Goal: Find specific page/section: Find specific page/section

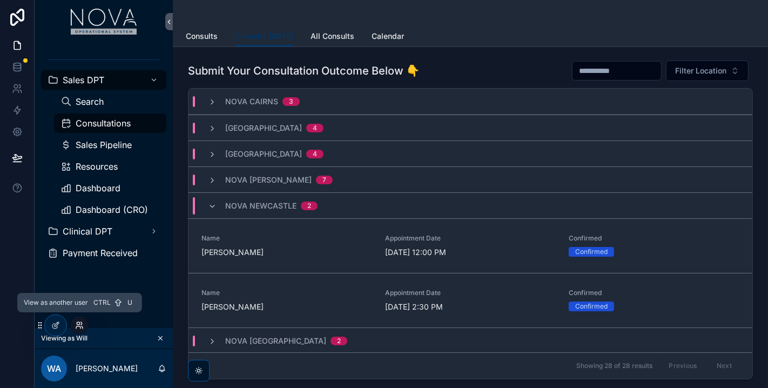
click at [78, 326] on icon at bounding box center [78, 327] width 4 height 2
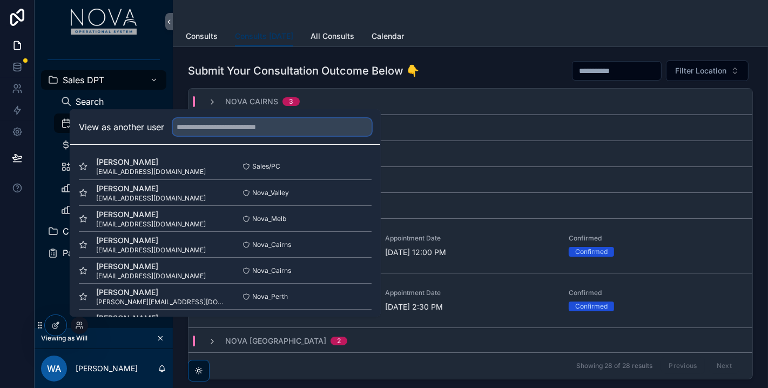
click at [204, 132] on input "text" at bounding box center [272, 126] width 199 height 17
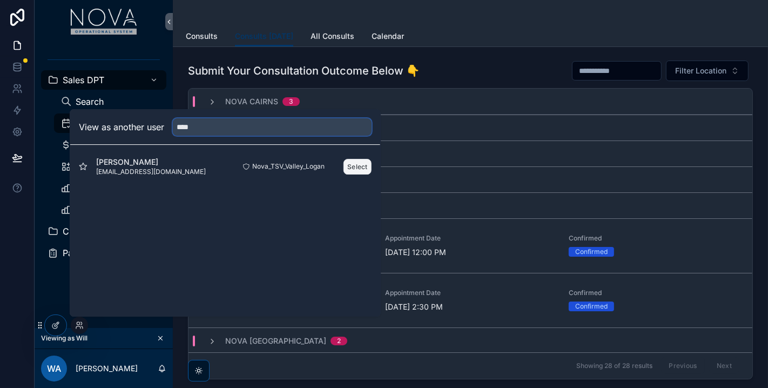
type input "****"
click at [361, 163] on button "Select" at bounding box center [358, 167] width 28 height 16
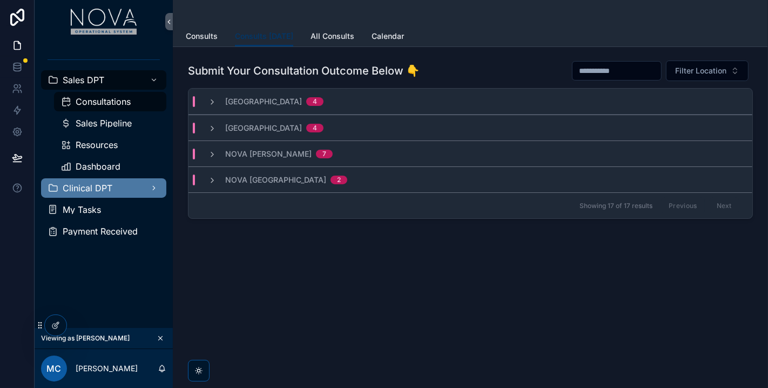
click at [137, 189] on div "Clinical DPT" at bounding box center [104, 187] width 112 height 17
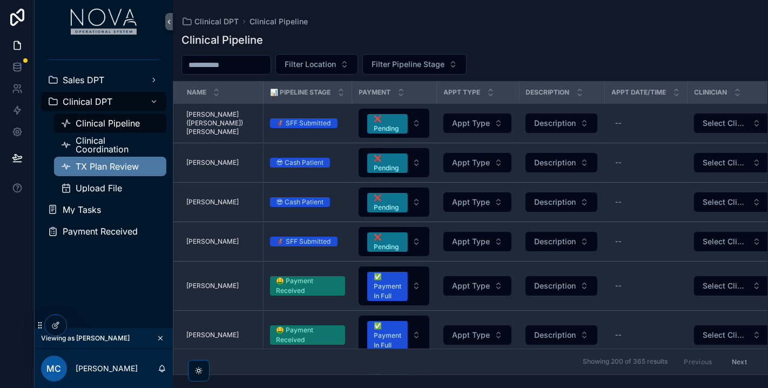
click at [119, 165] on span "TX Plan Review" at bounding box center [107, 166] width 63 height 9
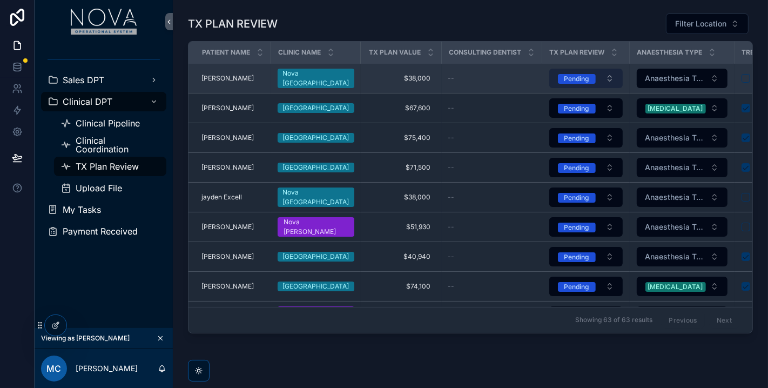
click at [609, 74] on button "Pending" at bounding box center [585, 78] width 73 height 19
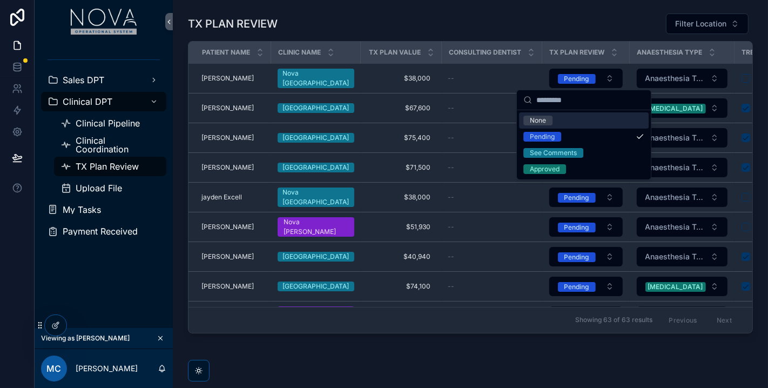
click at [604, 19] on div "TX PLAN REVIEW Filter Location" at bounding box center [470, 24] width 565 height 22
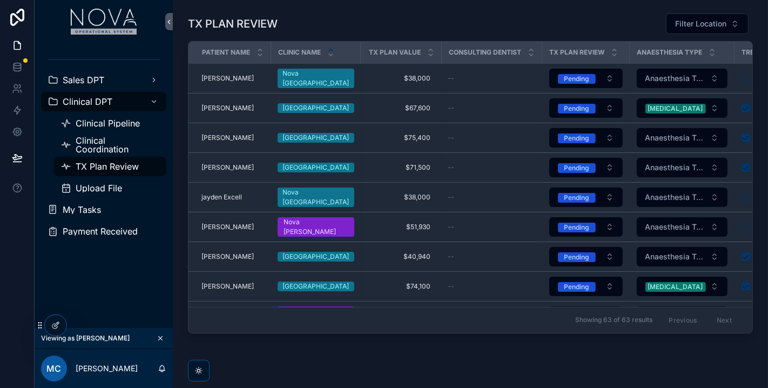
click at [334, 51] on icon "scrollable content" at bounding box center [330, 54] width 7 height 7
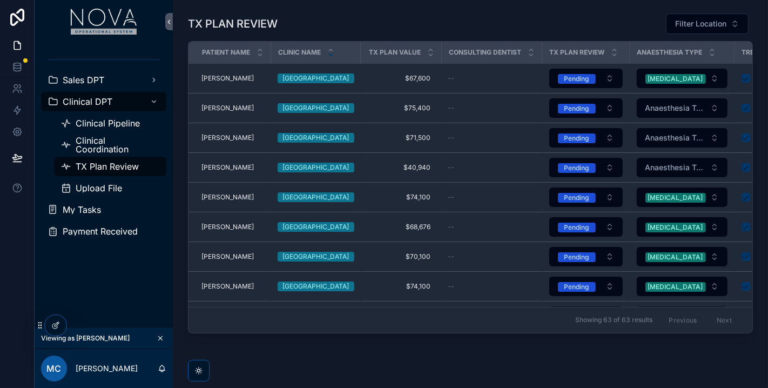
click at [335, 51] on div "Clinic Name" at bounding box center [316, 52] width 88 height 21
click at [331, 51] on div "scrollable content" at bounding box center [330, 52] width 7 height 12
click at [330, 48] on icon "scrollable content" at bounding box center [330, 49] width 7 height 7
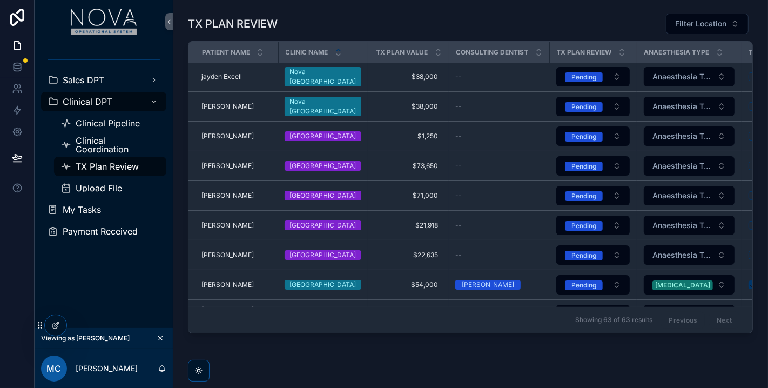
scroll to position [120, 0]
